Goal: Information Seeking & Learning: Learn about a topic

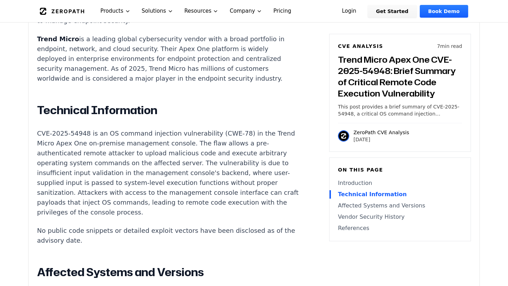
scroll to position [581, 0]
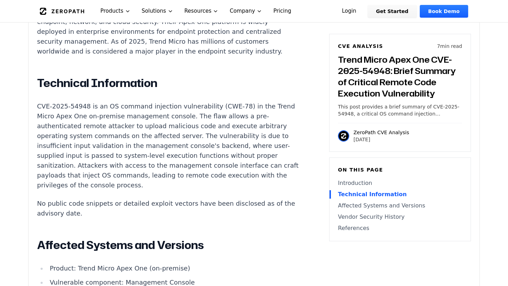
scroll to position [605, 0]
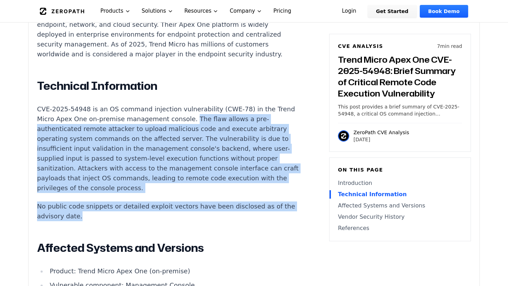
drag, startPoint x: 166, startPoint y: 97, endPoint x: 103, endPoint y: 186, distance: 108.8
click at [103, 186] on div "Introduction Attackers can gain remote code execution on Trend Micro Apex One m…" at bounding box center [168, 209] width 262 height 565
copy div "The flaw allows a pre-authenticated remote attacker to upload malicious code an…"
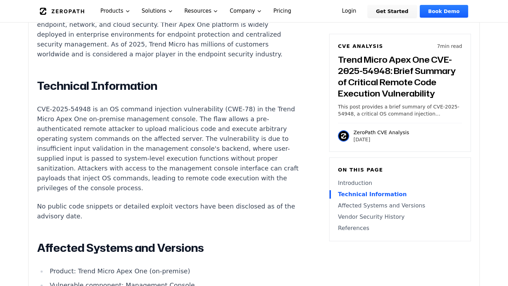
click at [291, 193] on div "Introduction Attackers can gain remote code execution on Trend Micro Apex One m…" at bounding box center [168, 209] width 262 height 565
